Goal: Check status: Check status

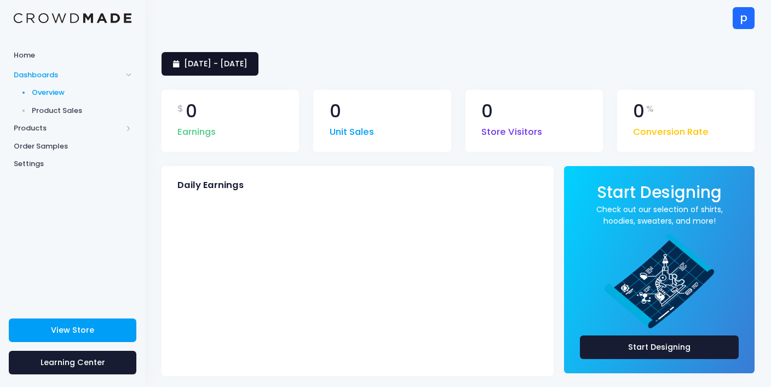
click at [247, 64] on span "July 19, 2025 - Aug. 17, 2025" at bounding box center [216, 63] width 64 height 11
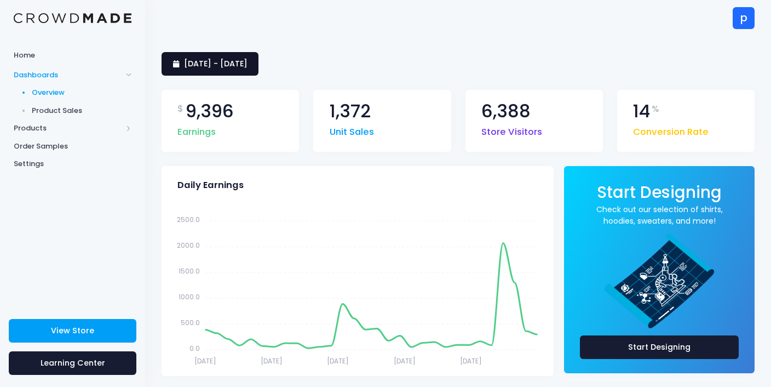
click at [247, 64] on span "19 July 2025 - 17 August 2025" at bounding box center [216, 63] width 64 height 11
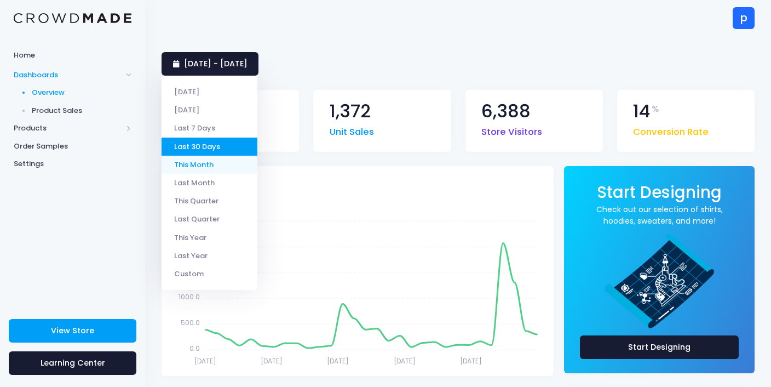
click at [214, 166] on li "This Month" at bounding box center [210, 164] width 96 height 18
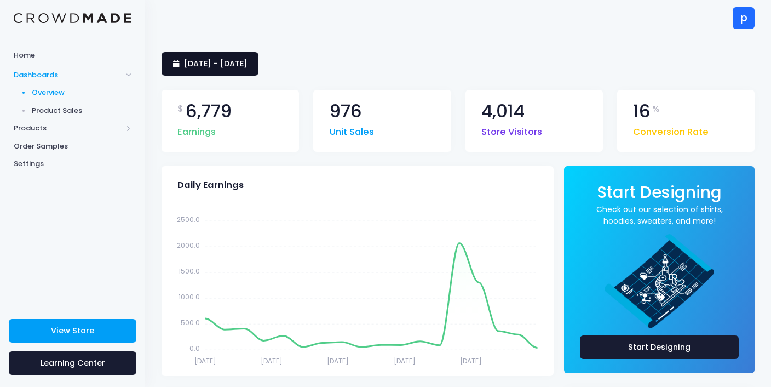
click at [232, 67] on span "[DATE] - [DATE]" at bounding box center [216, 63] width 64 height 11
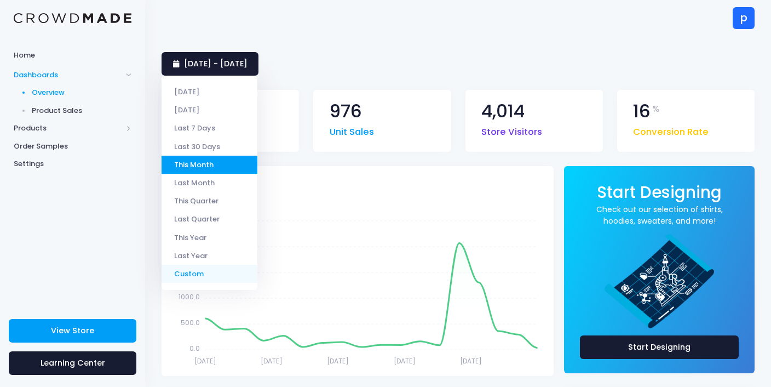
click at [203, 274] on li "Custom" at bounding box center [210, 273] width 96 height 18
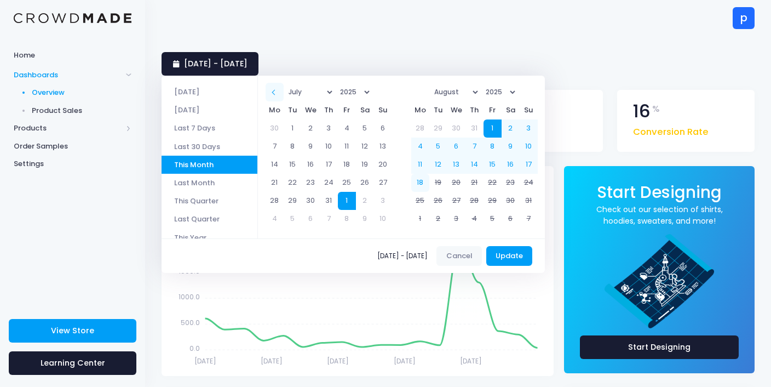
click at [269, 94] on th at bounding box center [275, 92] width 18 height 18
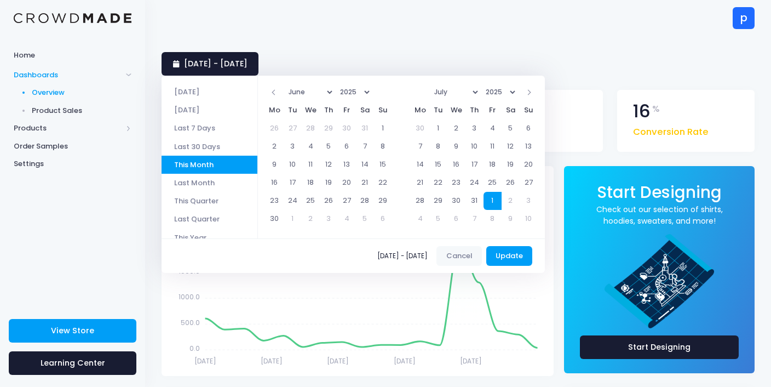
click at [269, 94] on th at bounding box center [275, 92] width 18 height 18
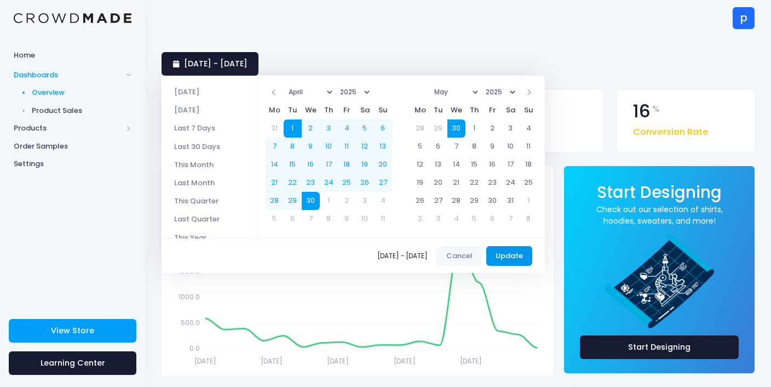
click at [507, 249] on button "Update" at bounding box center [509, 256] width 47 height 20
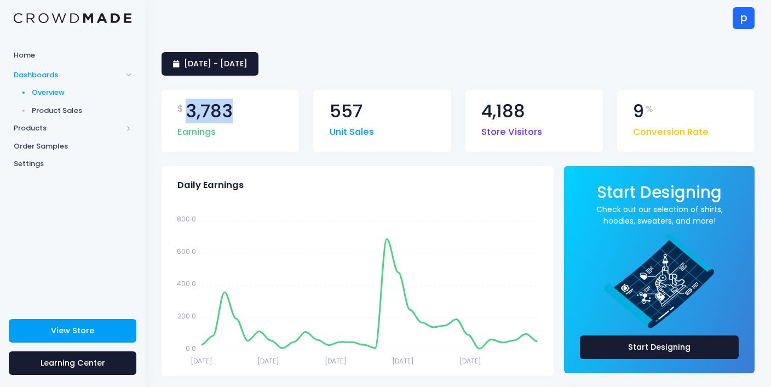
drag, startPoint x: 187, startPoint y: 109, endPoint x: 239, endPoint y: 112, distance: 52.7
click at [239, 112] on div "$ 3,783 Earnings" at bounding box center [230, 121] width 137 height 62
copy span "3,783"
click at [247, 61] on span "1 April 2025 - 30 April 2025" at bounding box center [216, 63] width 64 height 11
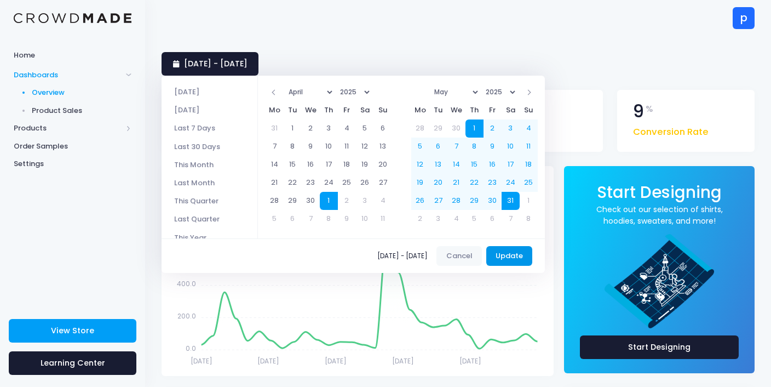
click at [511, 251] on button "Update" at bounding box center [509, 256] width 47 height 20
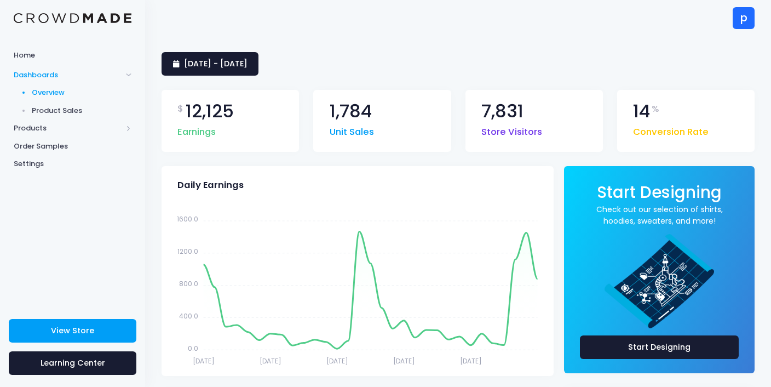
drag, startPoint x: 188, startPoint y: 110, endPoint x: 235, endPoint y: 117, distance: 48.2
click at [235, 117] on div "$ 12,125" at bounding box center [207, 111] width 60 height 18
drag, startPoint x: 187, startPoint y: 109, endPoint x: 235, endPoint y: 110, distance: 48.2
click at [235, 110] on div "$ 12,125" at bounding box center [207, 111] width 60 height 18
copy span "12,125"
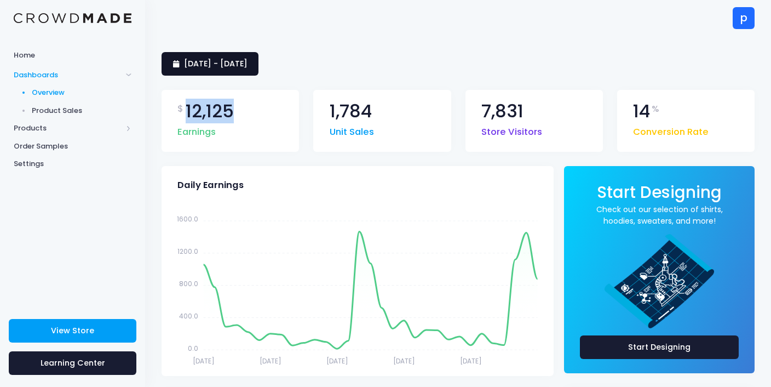
click at [258, 70] on link "1 May 2025 - 31 May 2025" at bounding box center [210, 64] width 97 height 24
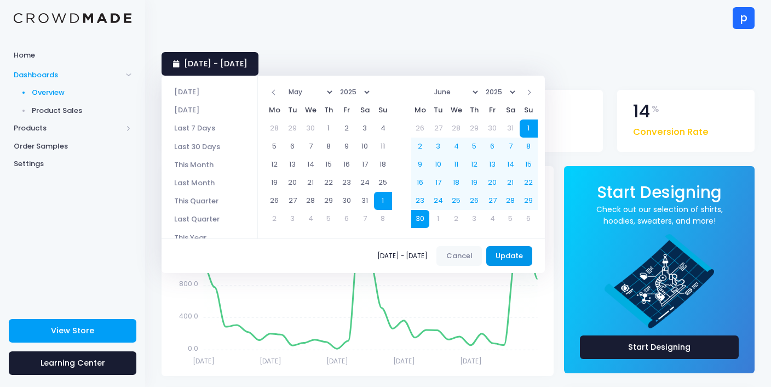
click at [504, 252] on button "Update" at bounding box center [509, 256] width 47 height 20
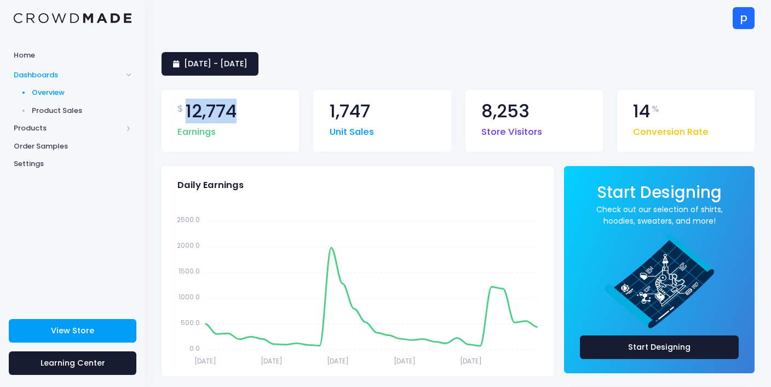
drag, startPoint x: 186, startPoint y: 110, endPoint x: 238, endPoint y: 111, distance: 52.0
click at [238, 111] on div "$ 12,774" at bounding box center [208, 111] width 62 height 18
copy span "12,774"
click at [247, 64] on span "1 June 2025 - 30 June 2025" at bounding box center [216, 63] width 64 height 11
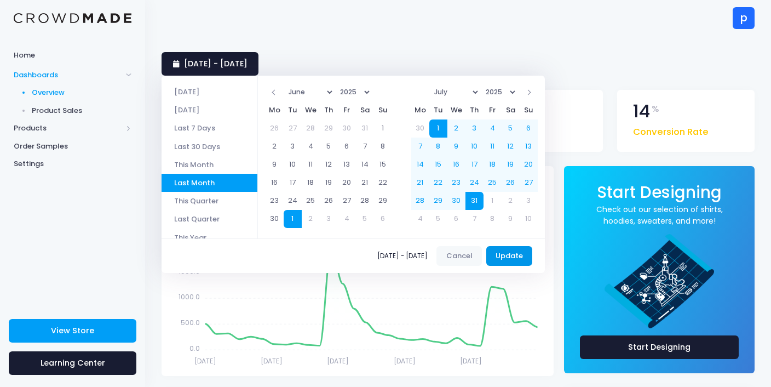
click at [509, 253] on button "Update" at bounding box center [509, 256] width 47 height 20
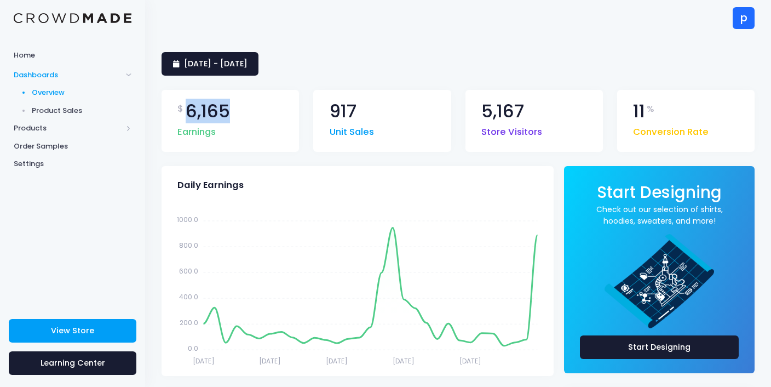
drag, startPoint x: 185, startPoint y: 111, endPoint x: 234, endPoint y: 112, distance: 48.7
click at [234, 112] on div "$ 6,165 Earnings" at bounding box center [230, 121] width 137 height 62
copy span "6,165"
